Goal: Register for event/course

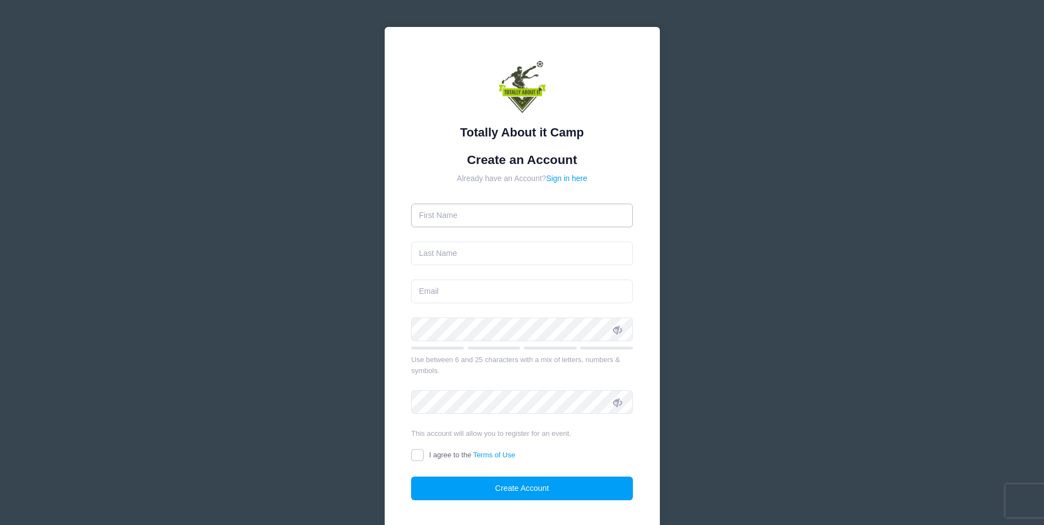
click at [473, 213] on input "text" at bounding box center [522, 216] width 222 height 24
type input "[PERSON_NAME]"
type input "Fitzjurls"
type input "[EMAIL_ADDRESS][DOMAIN_NAME]"
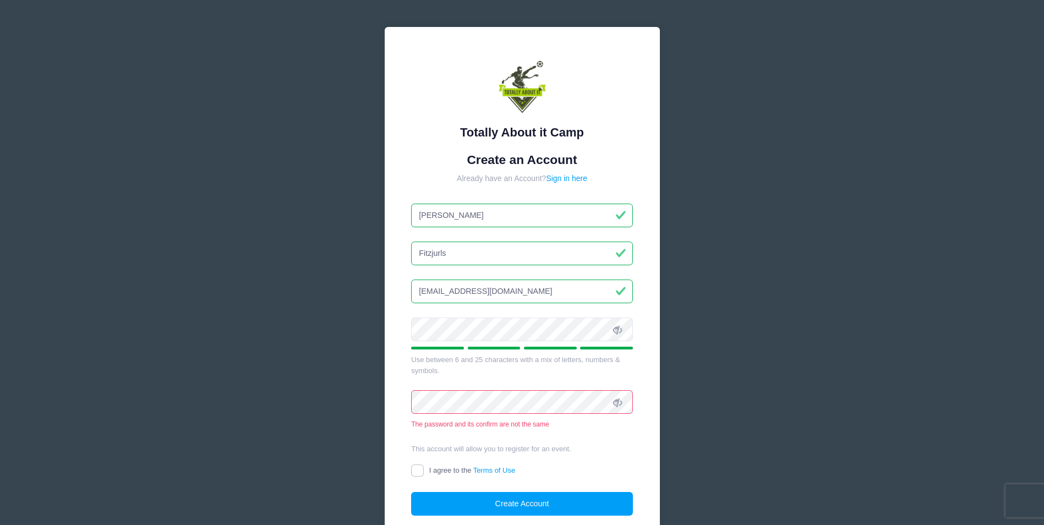
click at [453, 436] on form "Create an Account Already have an Account? Sign in here [PERSON_NAME] [EMAIL_AD…" at bounding box center [522, 333] width 222 height 363
click at [460, 435] on form "Create an Account Already have an Account? Sign in here [PERSON_NAME] [EMAIL_AD…" at bounding box center [522, 333] width 222 height 363
click at [616, 404] on icon at bounding box center [617, 402] width 9 height 9
click at [619, 330] on icon at bounding box center [617, 329] width 9 height 9
click at [419, 472] on input "I agree to the Terms of Use" at bounding box center [417, 470] width 13 height 13
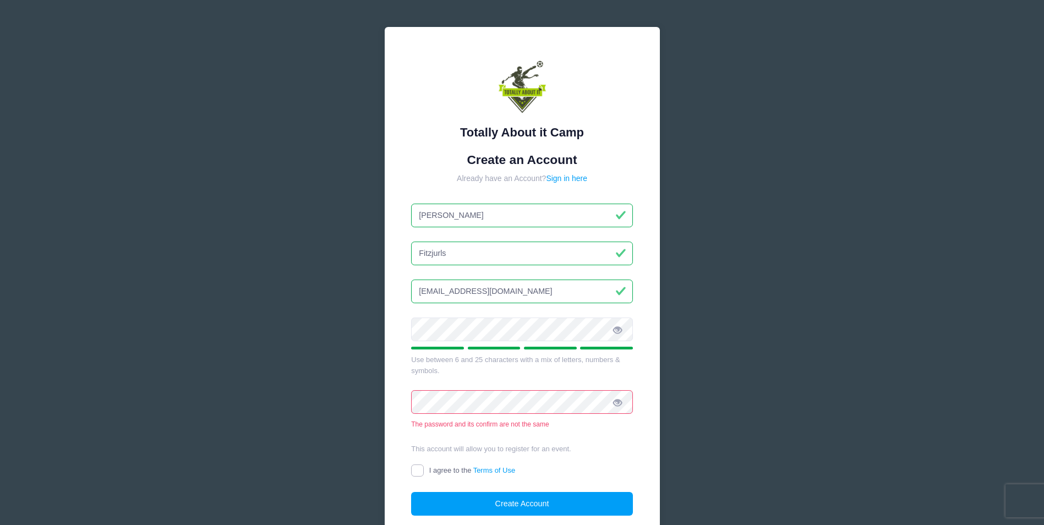
checkbox input "true"
click at [531, 501] on button "Create Account" at bounding box center [522, 504] width 222 height 24
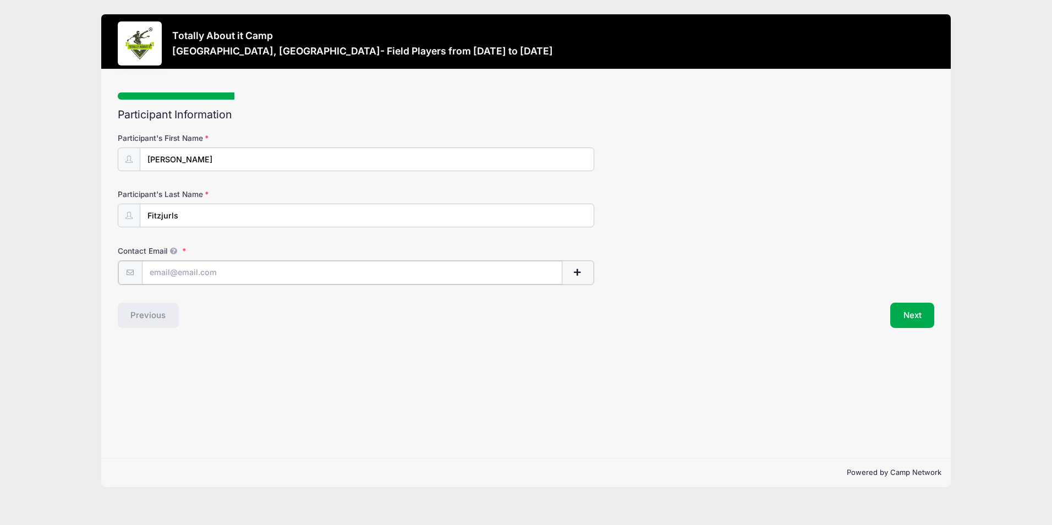
click at [193, 272] on input "Contact Email" at bounding box center [352, 273] width 420 height 24
type input "[PERSON_NAME][EMAIL_ADDRESS][PERSON_NAME][DOMAIN_NAME]"
click at [906, 308] on button "Next" at bounding box center [912, 314] width 45 height 25
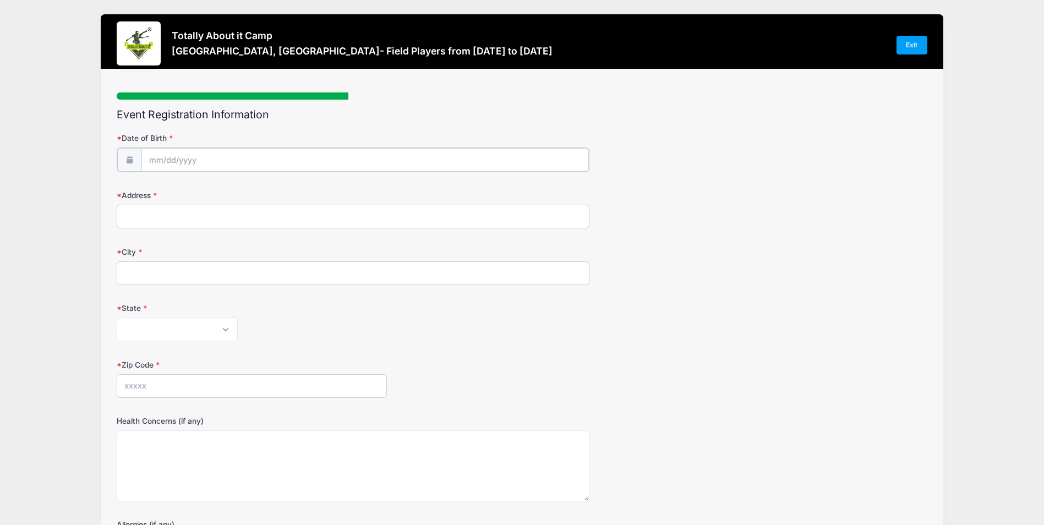
click at [420, 157] on input "Date of Birth" at bounding box center [365, 160] width 448 height 24
click at [279, 187] on icon at bounding box center [279, 188] width 7 height 7
click at [157, 189] on icon at bounding box center [157, 188] width 7 height 7
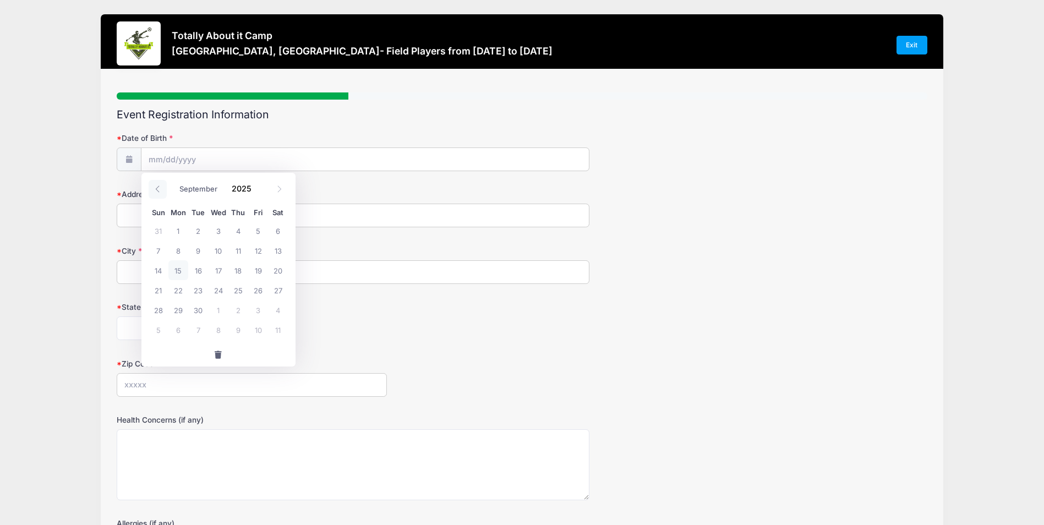
click at [157, 189] on icon at bounding box center [157, 188] width 7 height 7
select select "7"
click at [241, 190] on input "2025" at bounding box center [245, 188] width 36 height 17
click at [256, 193] on span at bounding box center [259, 193] width 8 height 8
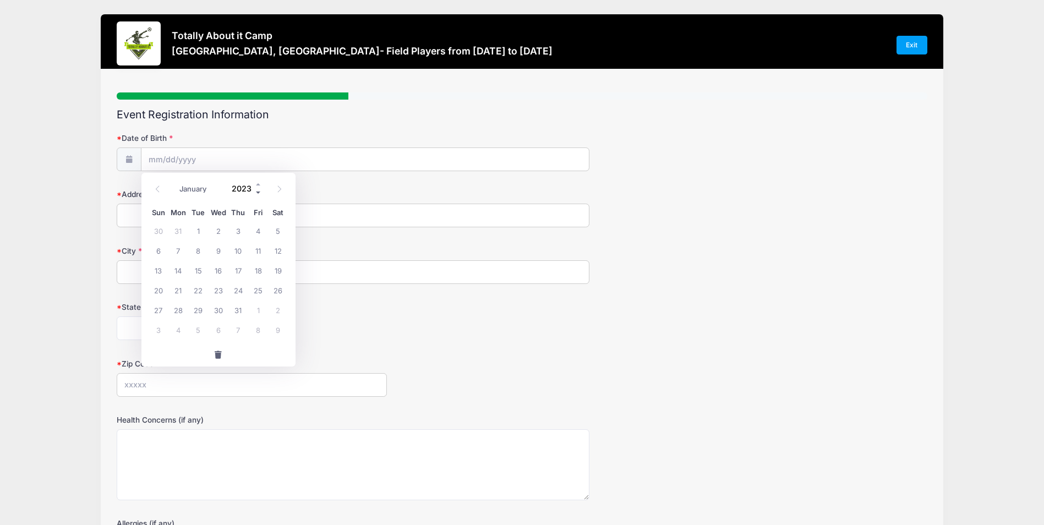
click at [256, 193] on span at bounding box center [259, 193] width 8 height 8
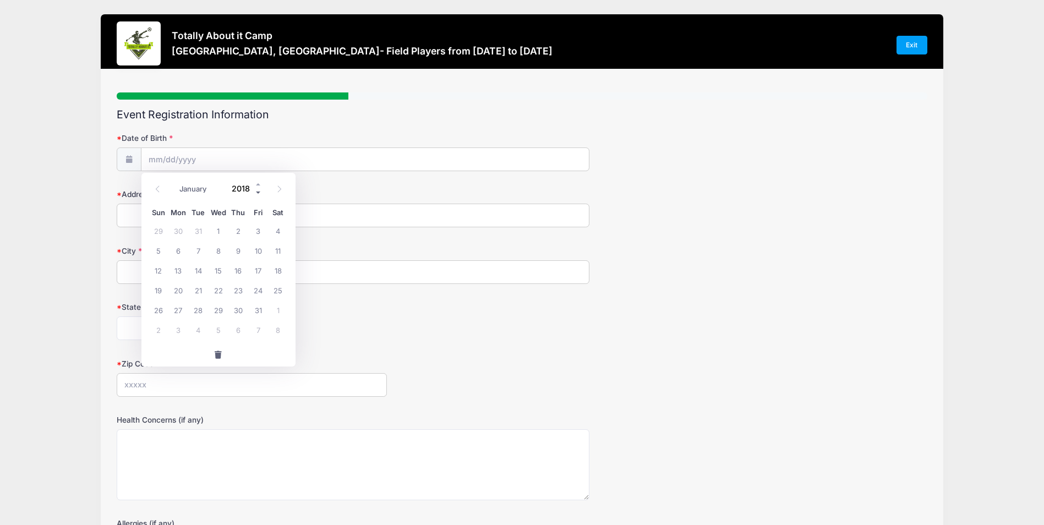
click at [256, 193] on span at bounding box center [259, 193] width 8 height 8
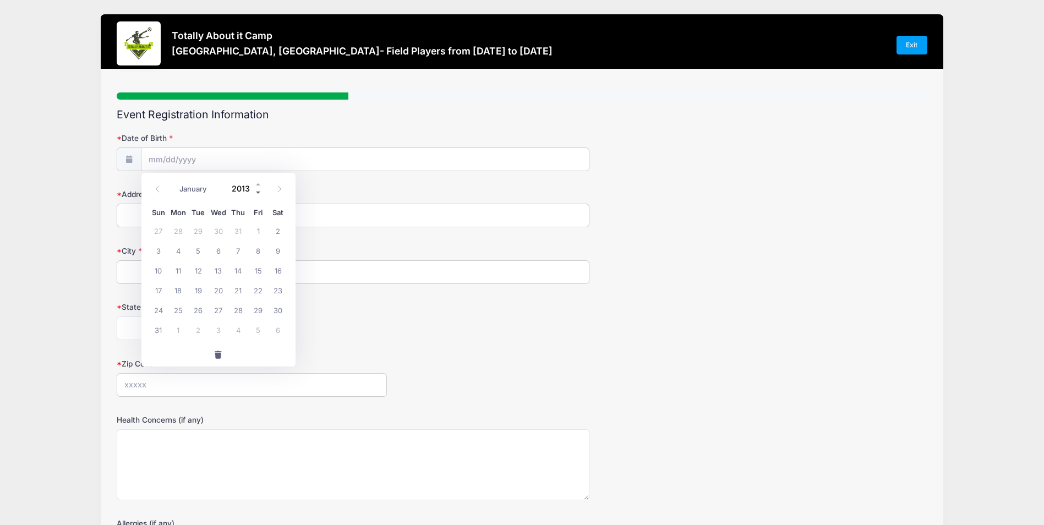
click at [256, 193] on span at bounding box center [259, 193] width 8 height 8
type input "2010"
click at [162, 228] on span "1" at bounding box center [159, 231] width 20 height 20
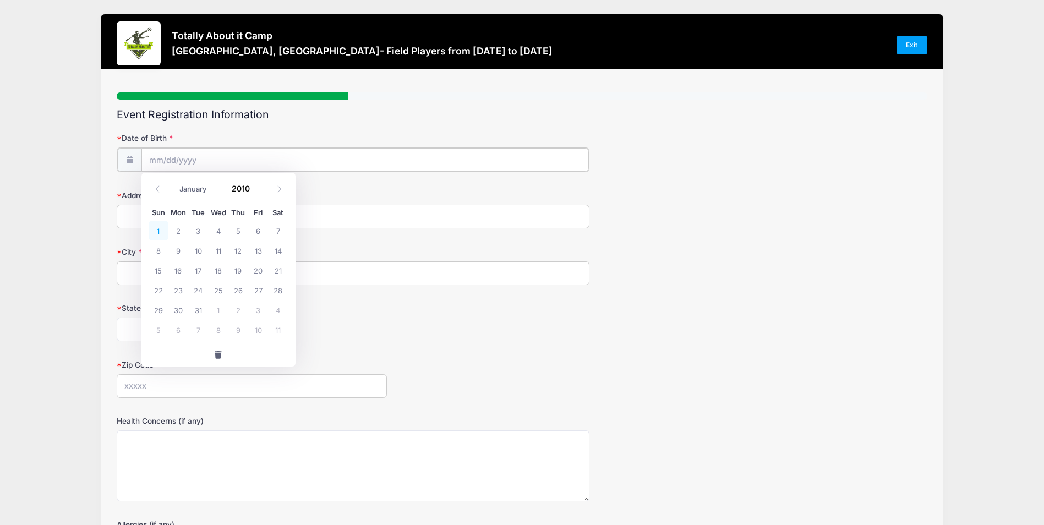
type input "[DATE]"
click at [159, 217] on input "Address" at bounding box center [353, 216] width 473 height 24
type input "[STREET_ADDRESS][PERSON_NAME][PERSON_NAME]"
type input "SAINT [PERSON_NAME] IS"
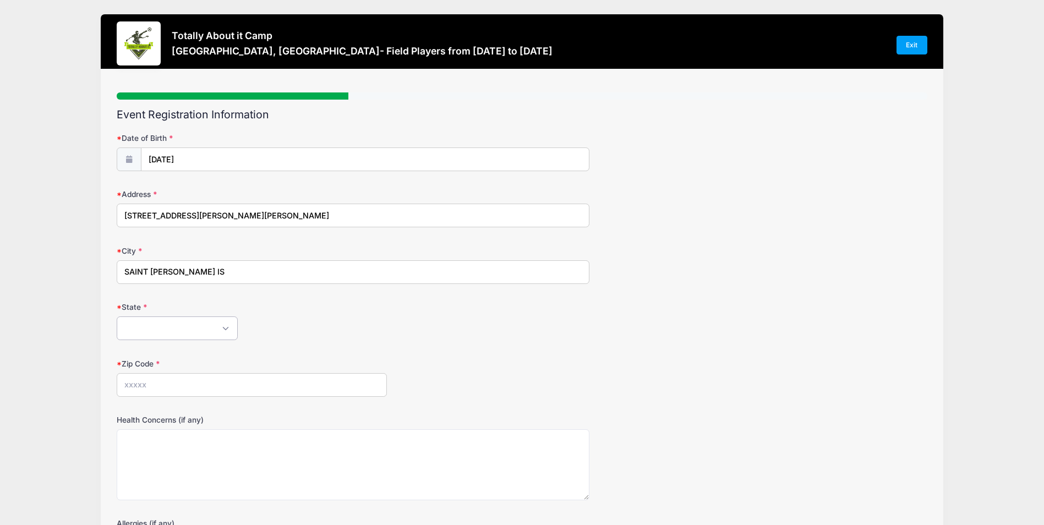
select select "GA"
type input "31522"
click at [200, 272] on input "SAINT [PERSON_NAME] IS" at bounding box center [353, 272] width 473 height 24
type input "[GEOGRAPHIC_DATA][PERSON_NAME]"
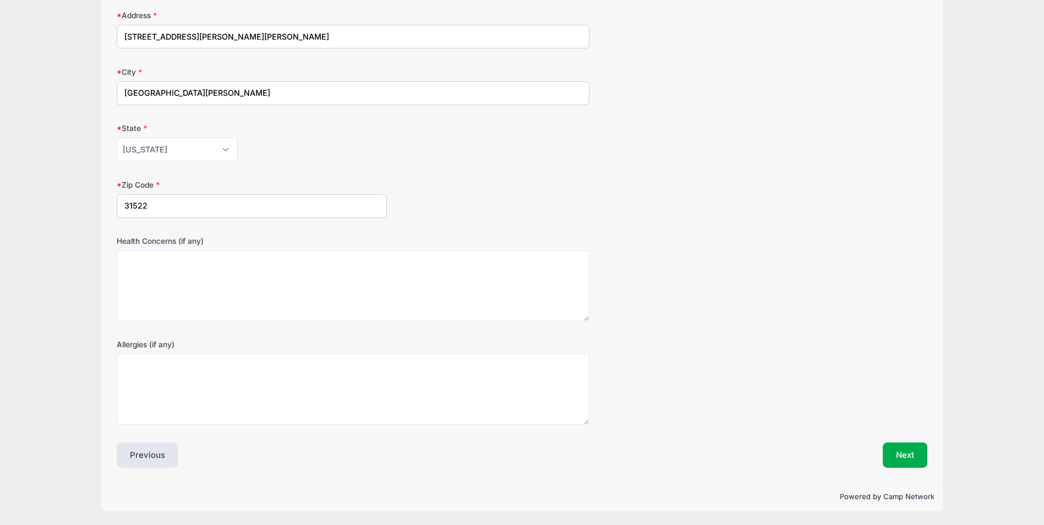
scroll to position [179, 0]
click at [895, 450] on button "Next" at bounding box center [904, 454] width 45 height 25
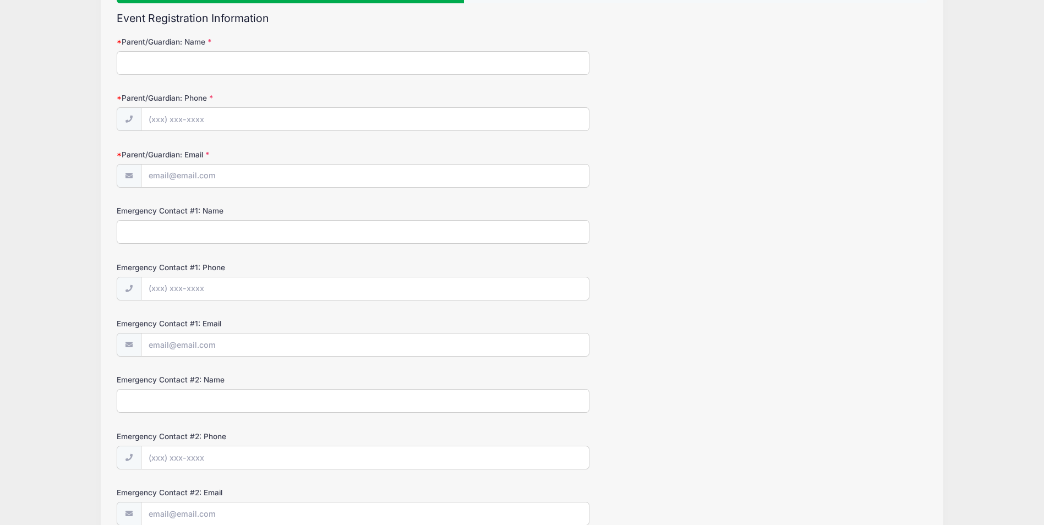
scroll to position [0, 0]
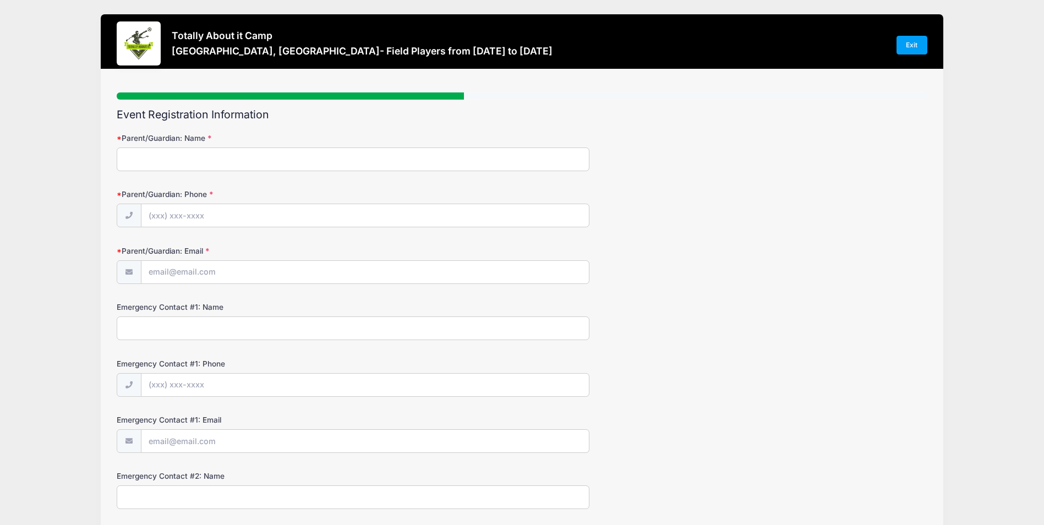
click at [173, 158] on input "Parent/Guardian: Name" at bounding box center [353, 159] width 473 height 24
type input "j"
type input "[PERSON_NAME]"
click at [236, 215] on input "Parent/Guardian: Phone" at bounding box center [365, 216] width 448 height 24
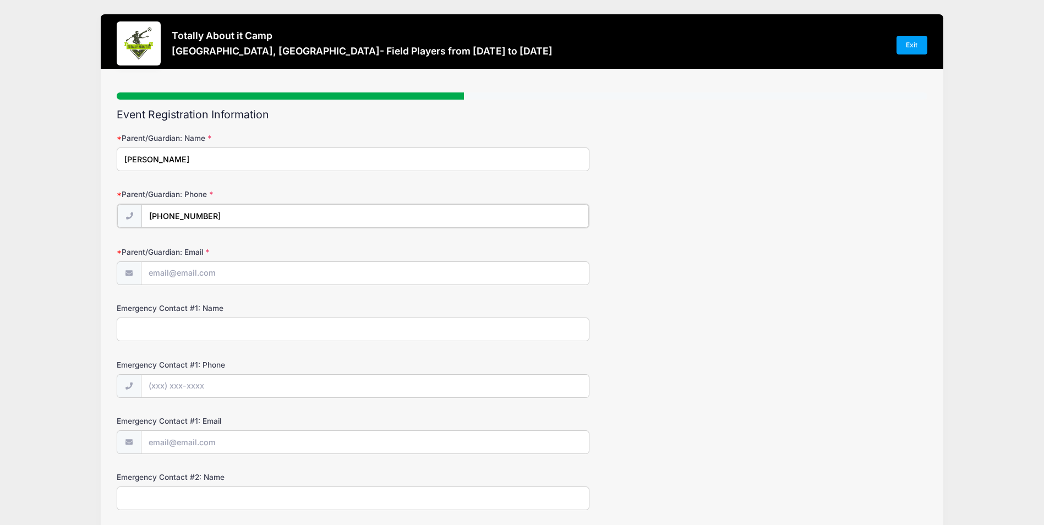
type input "[PHONE_NUMBER]"
type input "[EMAIL_ADDRESS][DOMAIN_NAME]"
click at [205, 327] on input "Emergency Contact #1: Name" at bounding box center [353, 328] width 473 height 24
type input "[PERSON_NAME]"
type input "[PHONE_NUMBER]"
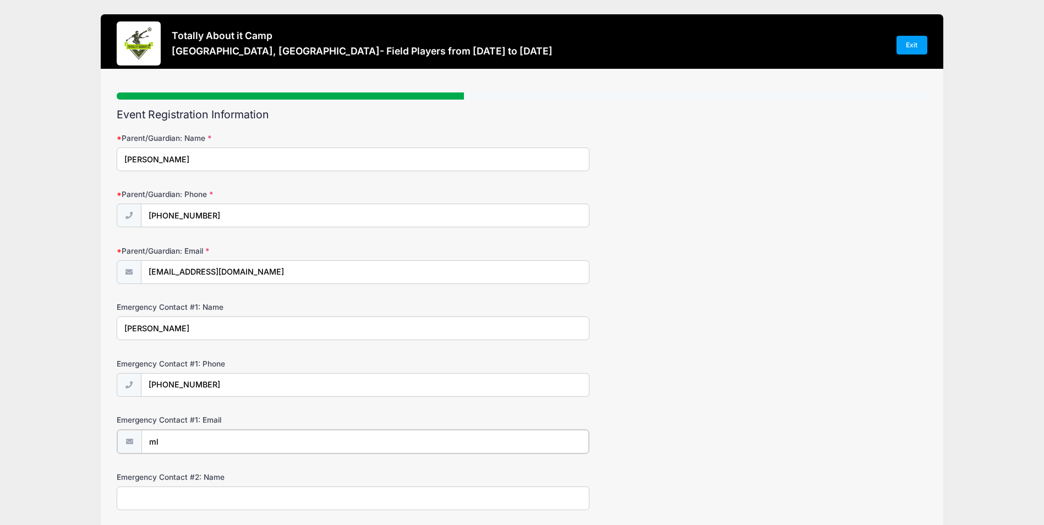
type input "[EMAIL_ADDRESS][DOMAIN_NAME]"
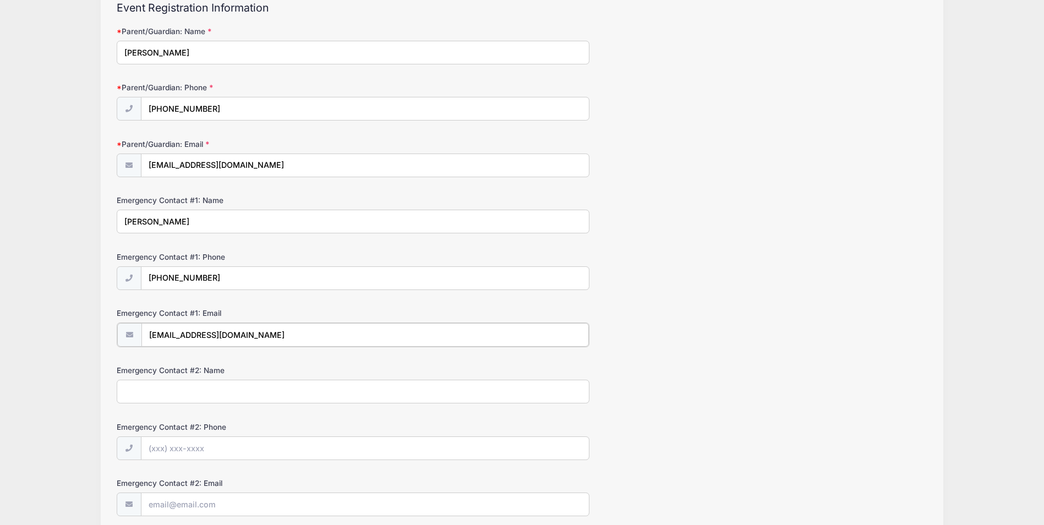
scroll to position [110, 0]
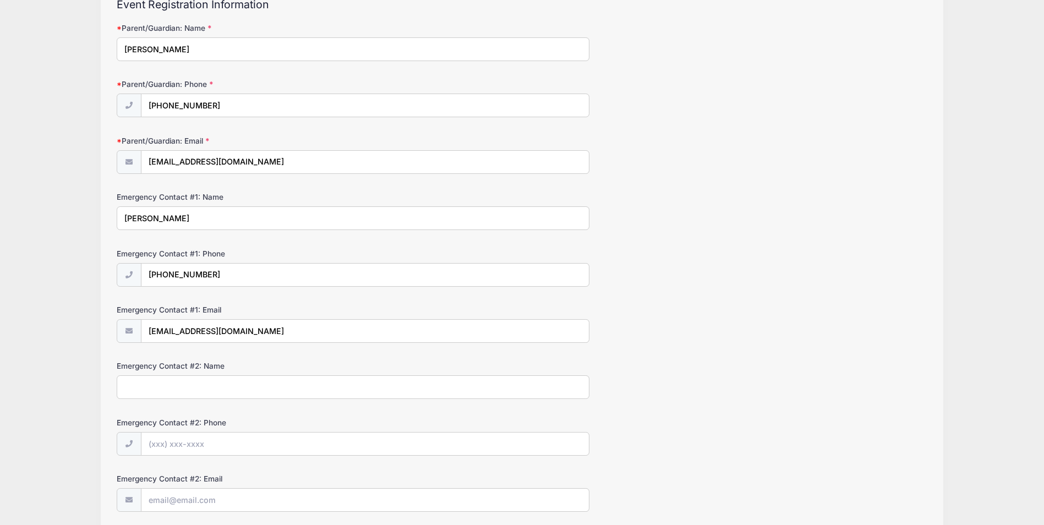
click at [203, 391] on input "Emergency Contact #2: Name" at bounding box center [353, 387] width 473 height 24
type input "m"
type input "[PERSON_NAME]"
type input "[PHONE_NUMBER]"
type input "[EMAIL_ADDRESS][DOMAIN_NAME]"
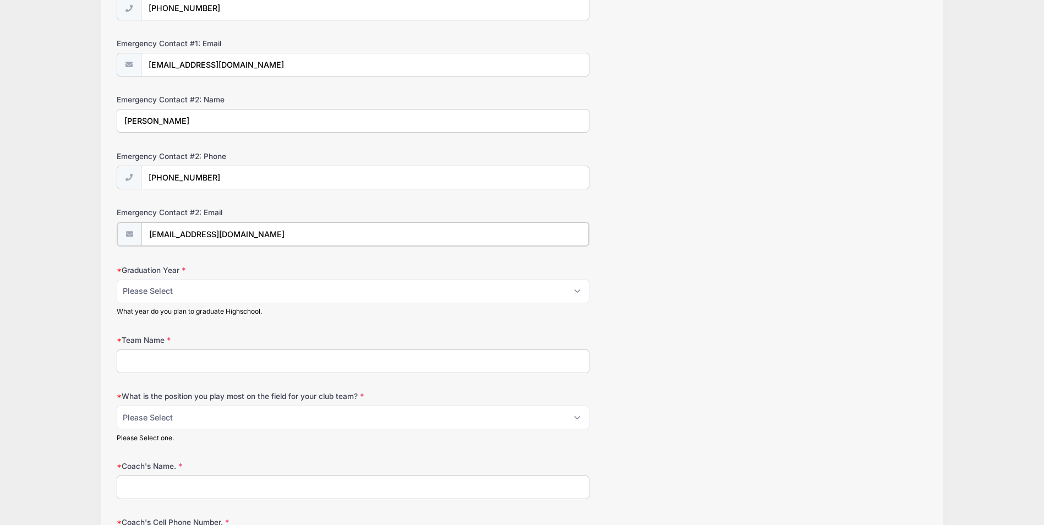
scroll to position [385, 0]
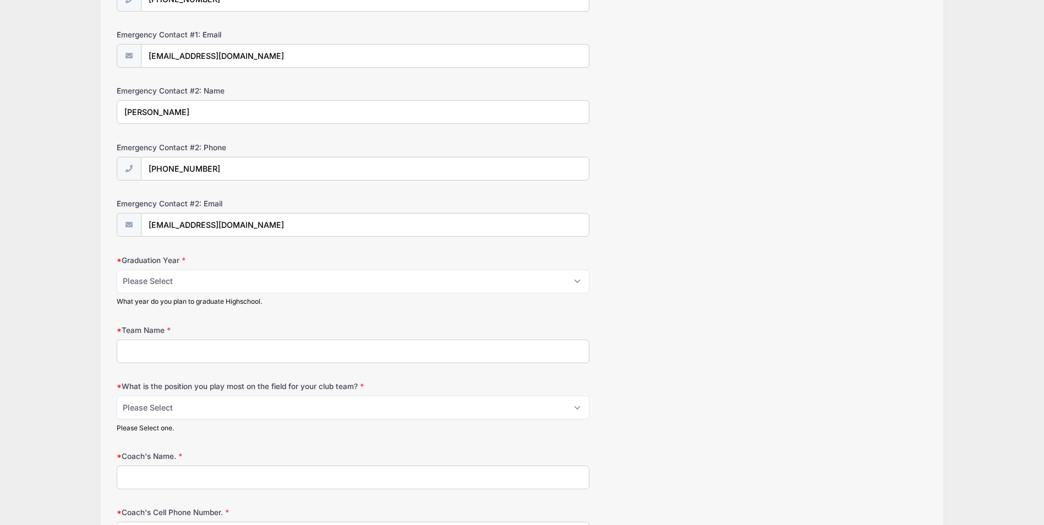
click at [173, 352] on input "Team Name" at bounding box center [353, 351] width 473 height 24
click at [161, 287] on select "Please Select 2025 2026 2027 2028 2029 2030" at bounding box center [353, 282] width 473 height 24
select select "2028"
click at [117, 270] on select "Please Select 2025 2026 2027 2028 2029 2030" at bounding box center [353, 282] width 473 height 24
click at [162, 354] on input "Team Name" at bounding box center [353, 351] width 473 height 24
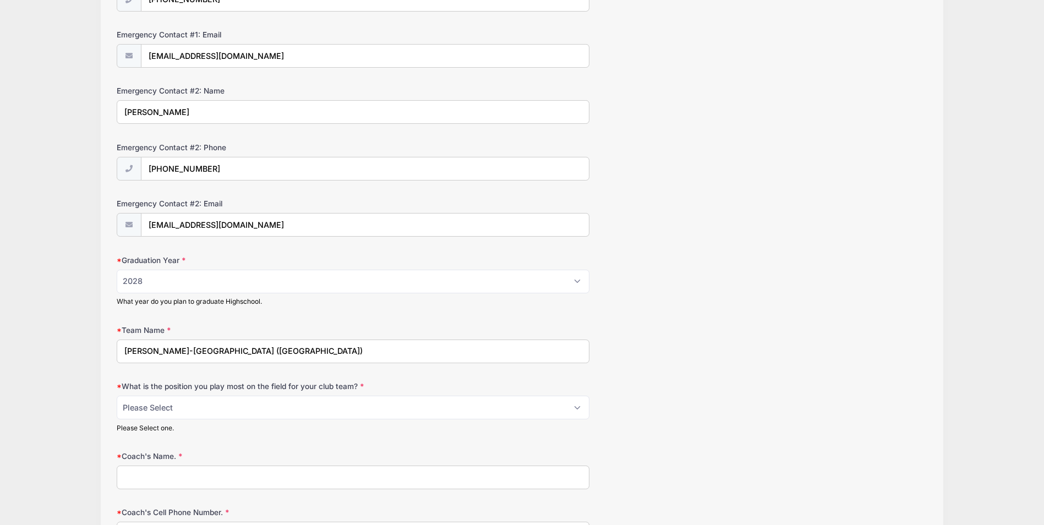
type input "[PERSON_NAME]-[GEOGRAPHIC_DATA] ([GEOGRAPHIC_DATA])"
click at [196, 407] on select "Please Select 1-GK 2-RB 3-LB 4-CB 5-CB 6-DCM 7- Right Winger 8- CM 9-Striker 10…" at bounding box center [353, 408] width 473 height 24
select select "3-LB"
click at [117, 396] on select "Please Select 1-GK 2-RB 3-LB 4-CB 5-CB 6-DCM 7- Right Winger 8- CM 9-Striker 10…" at bounding box center [353, 408] width 473 height 24
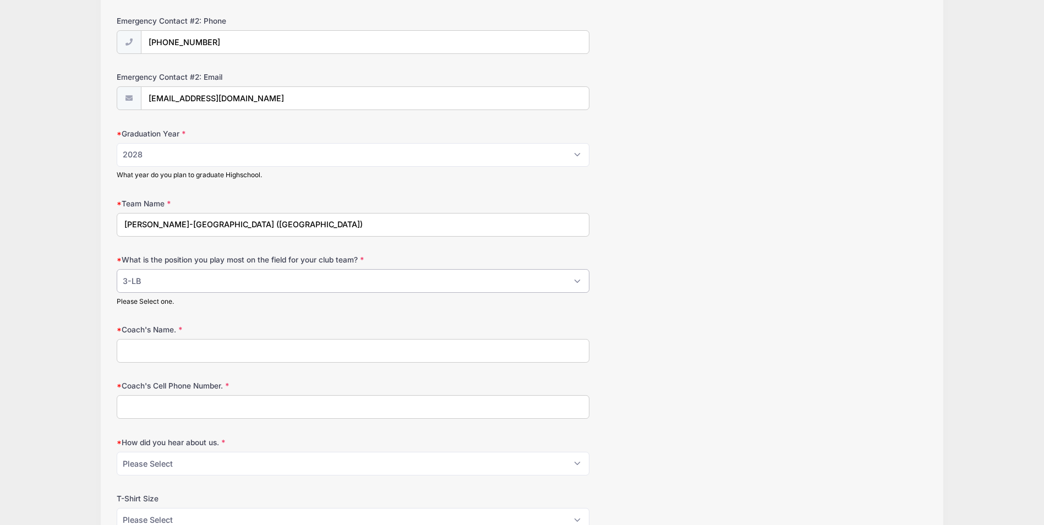
scroll to position [550, 0]
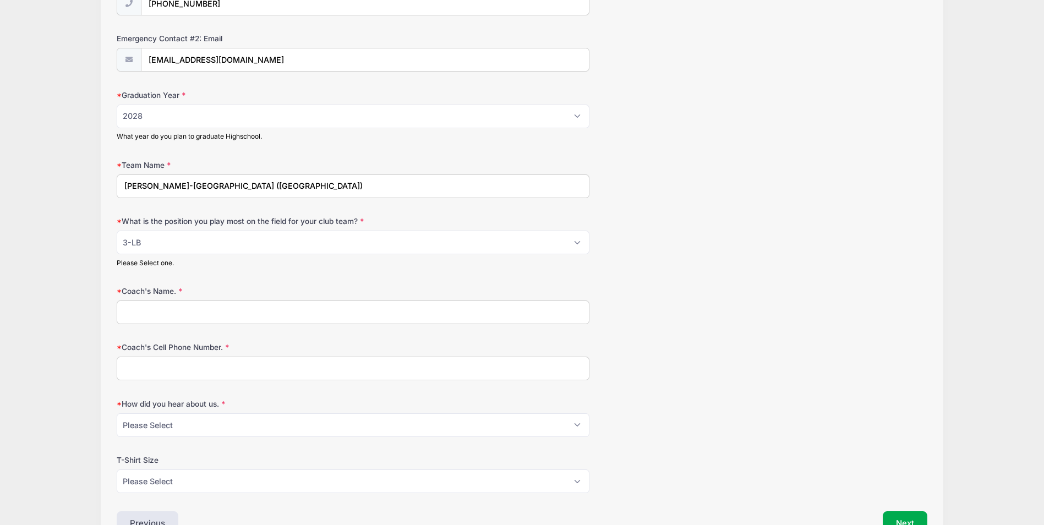
click at [172, 312] on input "Coach's Name." at bounding box center [353, 312] width 473 height 24
type input "[PERSON_NAME]"
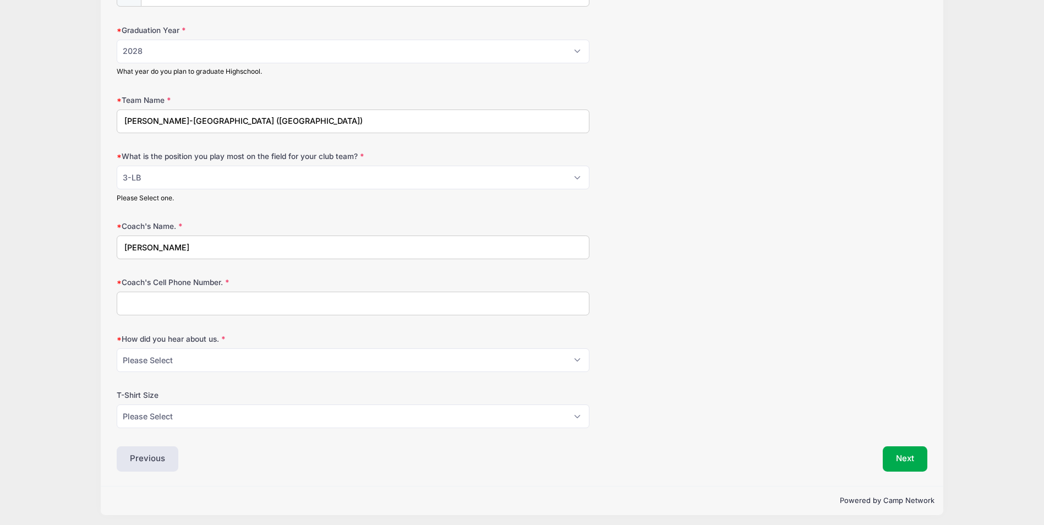
scroll to position [620, 0]
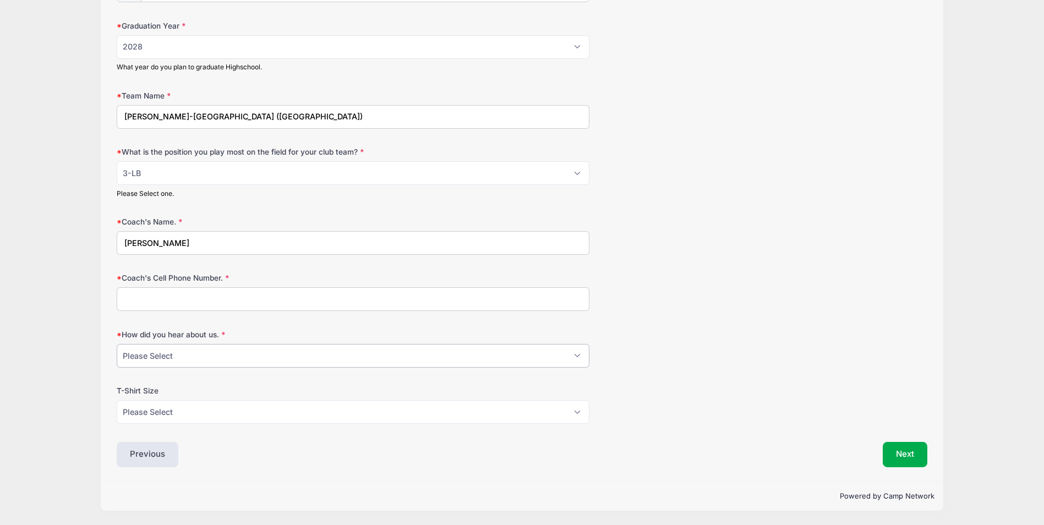
click at [176, 359] on select "Please Select Email Website Friend Coach Facebook Top Drawer Soccer Instagram O…" at bounding box center [353, 356] width 473 height 24
select select "Email"
click at [117, 344] on select "Please Select Email Website Friend Coach Facebook Top Drawer Soccer Instagram O…" at bounding box center [353, 356] width 473 height 24
click at [168, 412] on select "Please Select YL AS AM AL AXL" at bounding box center [353, 412] width 473 height 24
select select "AL"
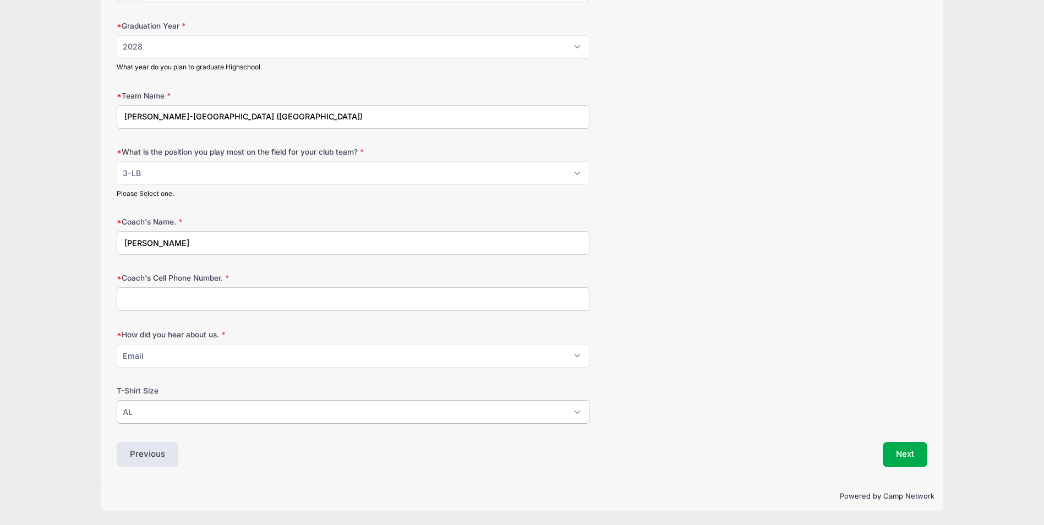
click at [117, 400] on select "Please Select YL AS AM AL AXL" at bounding box center [353, 412] width 473 height 24
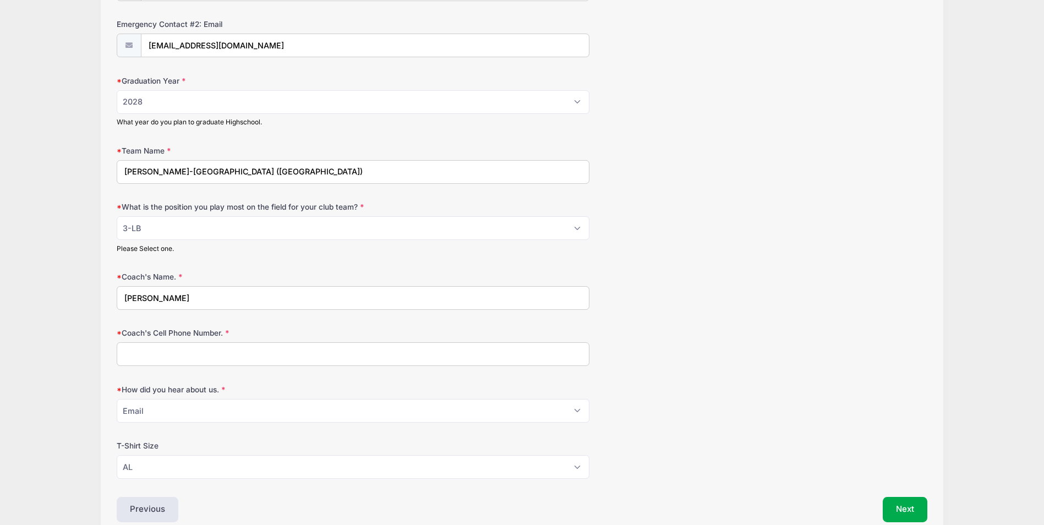
click at [245, 356] on input "Coach's Cell Phone Number." at bounding box center [353, 354] width 473 height 24
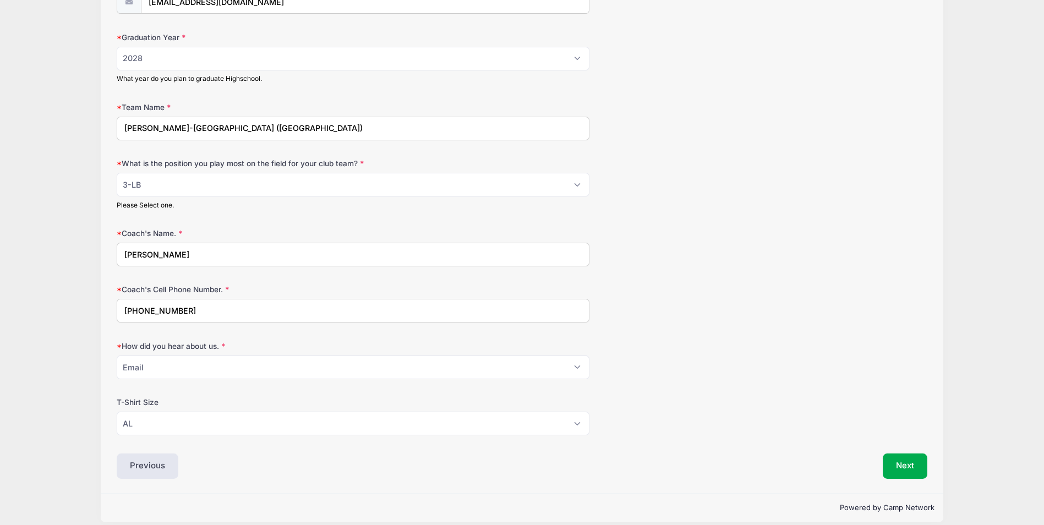
scroll to position [620, 0]
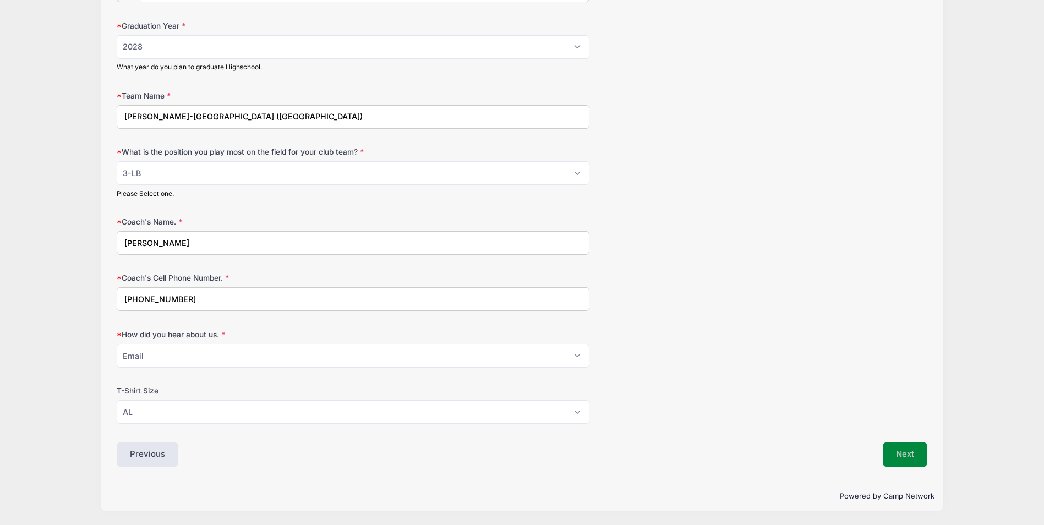
type input "[PHONE_NUMBER]"
click at [918, 458] on button "Next" at bounding box center [904, 454] width 45 height 25
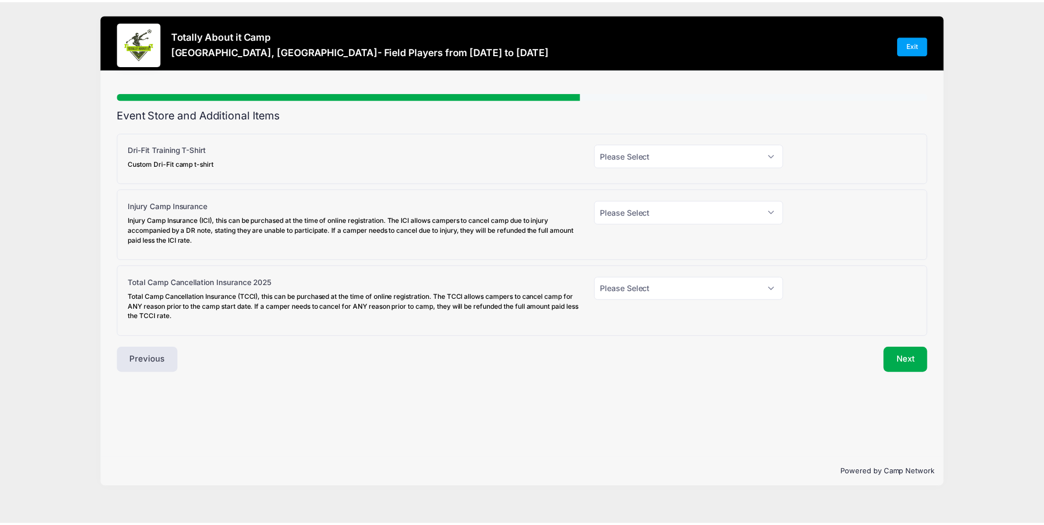
scroll to position [0, 0]
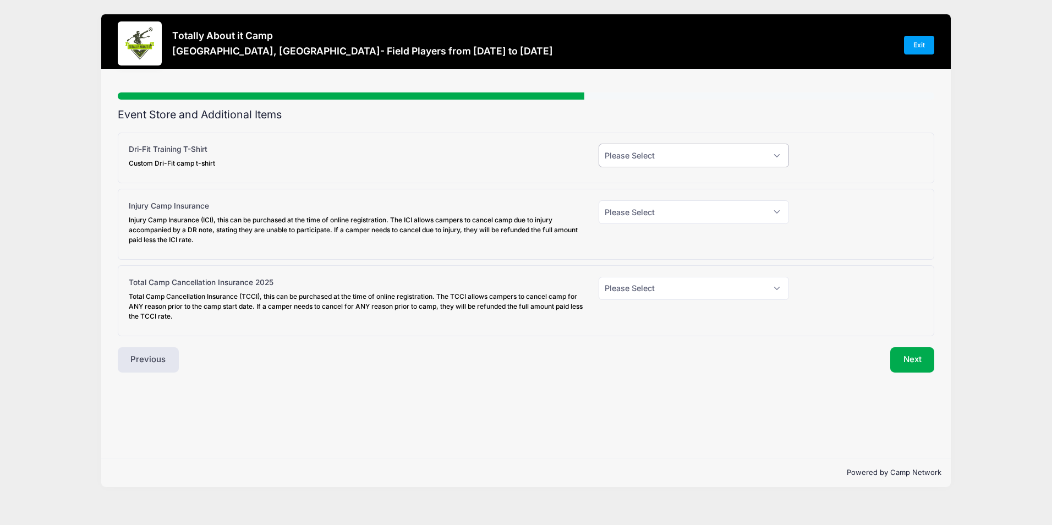
click at [658, 154] on select "Please Select Yes (+$30.00) No" at bounding box center [694, 156] width 190 height 24
select select "1"
click at [599, 144] on select "Please Select Yes (+$30.00) No" at bounding box center [694, 156] width 190 height 24
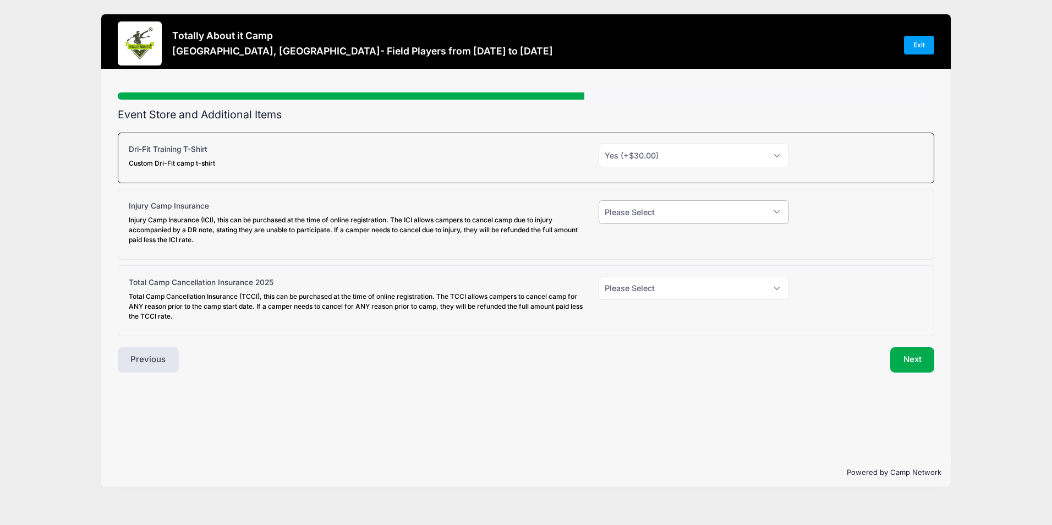
click at [652, 213] on select "Please Select Yes (+$45.00) No" at bounding box center [694, 212] width 190 height 24
select select "0"
click at [599, 200] on select "Please Select Yes (+$45.00) No" at bounding box center [694, 212] width 190 height 24
click at [647, 290] on select "Please Select Yes (+$95.00) No" at bounding box center [694, 289] width 190 height 24
select select "0"
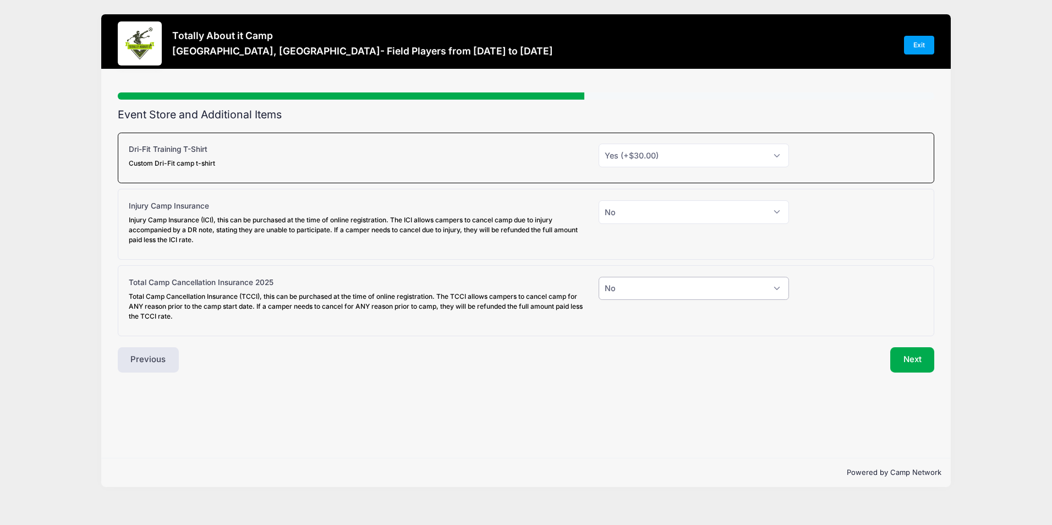
click at [599, 277] on select "Please Select Yes (+$95.00) No" at bounding box center [694, 289] width 190 height 24
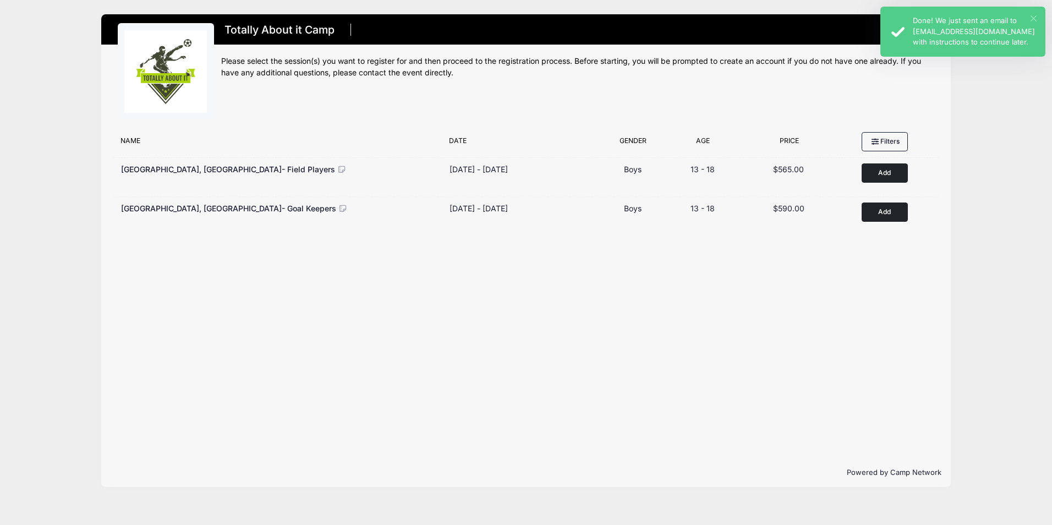
click at [1033, 16] on button "×" at bounding box center [1033, 18] width 6 height 6
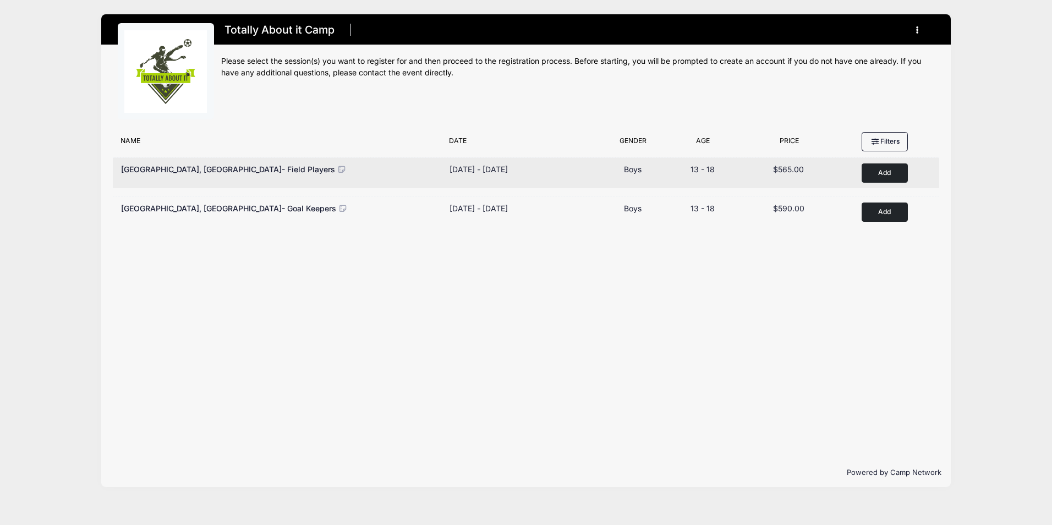
click at [337, 169] on icon at bounding box center [342, 170] width 10 height 8
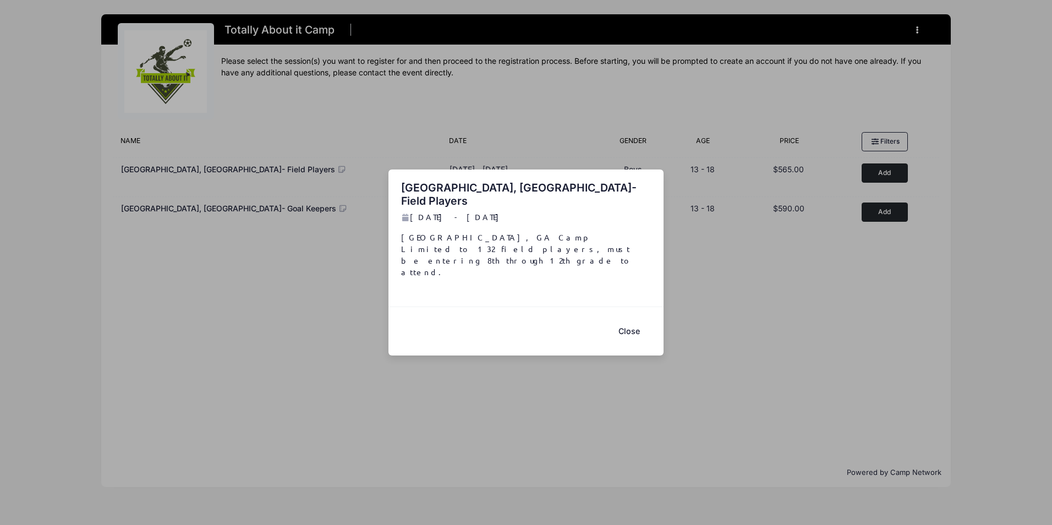
click at [630, 320] on button "Close" at bounding box center [629, 332] width 44 height 24
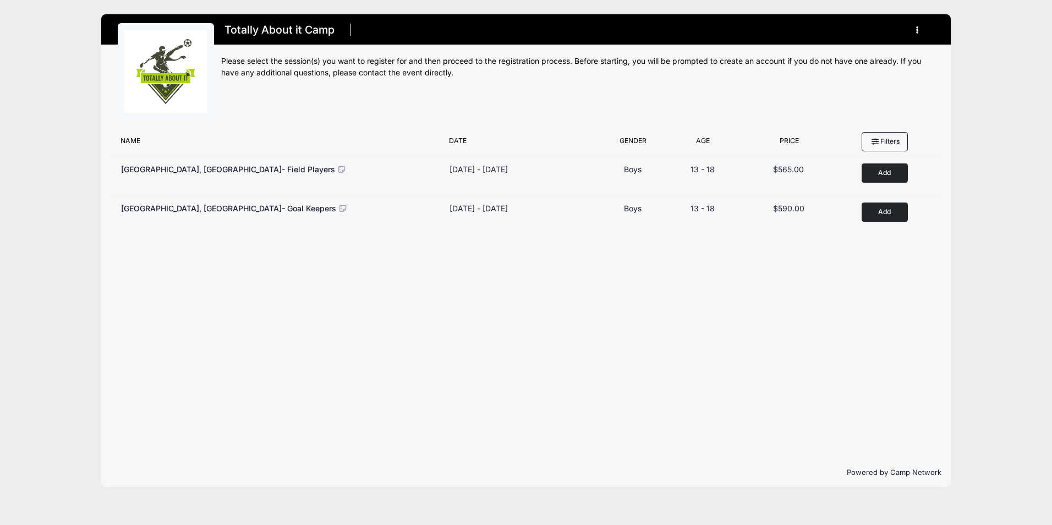
click at [919, 28] on button "button" at bounding box center [920, 29] width 30 height 19
